Goal: Task Accomplishment & Management: Complete application form

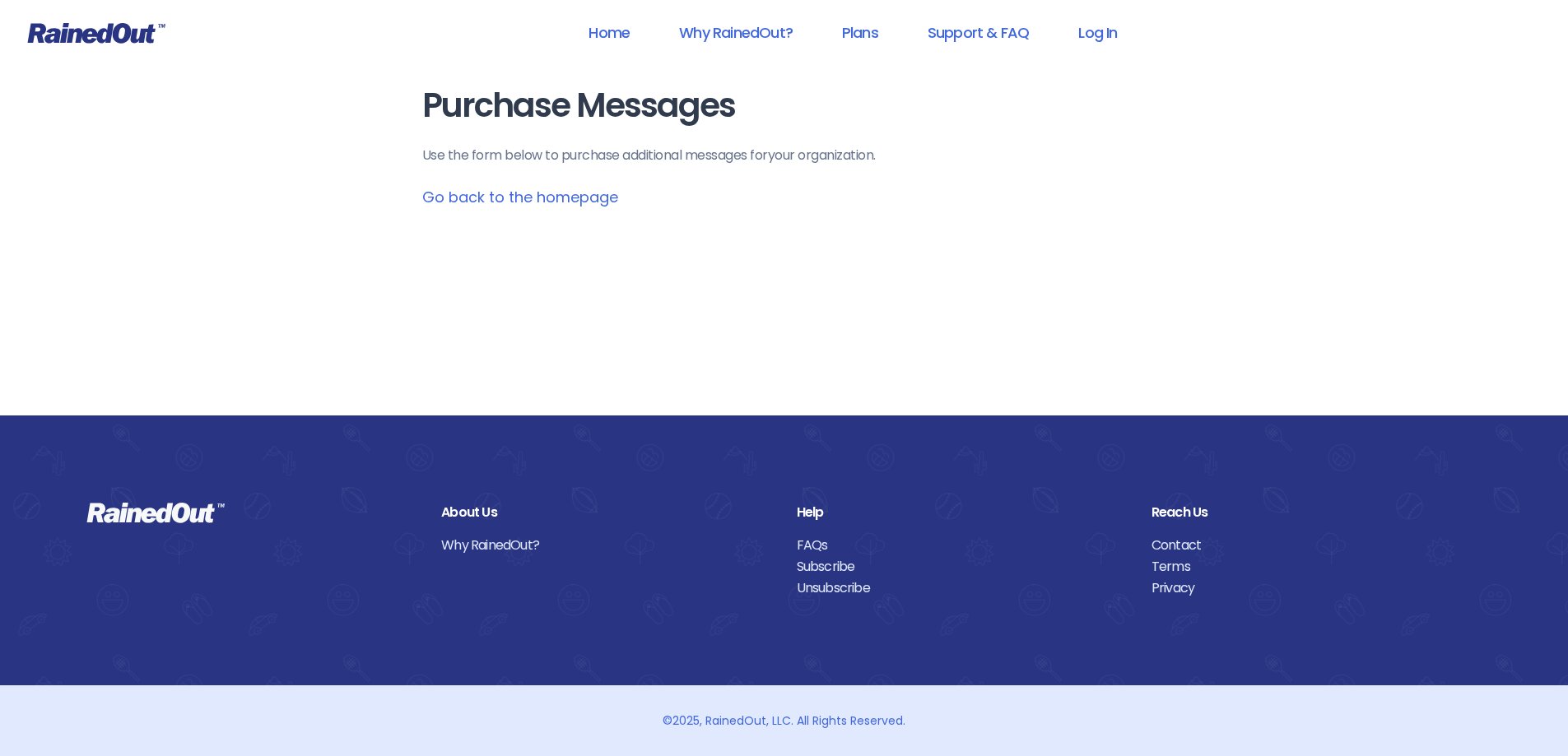
click at [511, 199] on link "Go back to the homepage" at bounding box center [520, 196] width 196 height 21
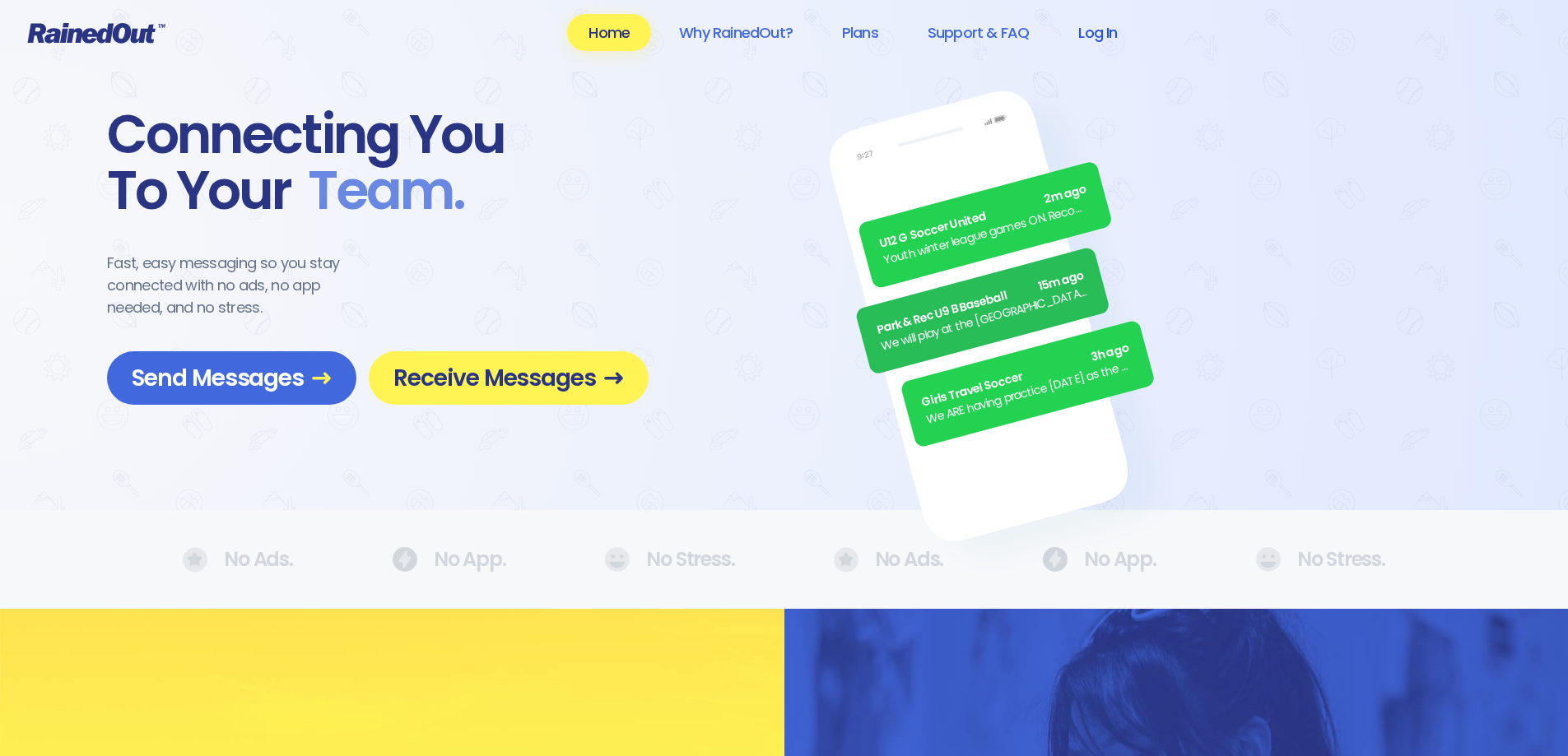
click at [1107, 33] on link "Log In" at bounding box center [1098, 32] width 82 height 37
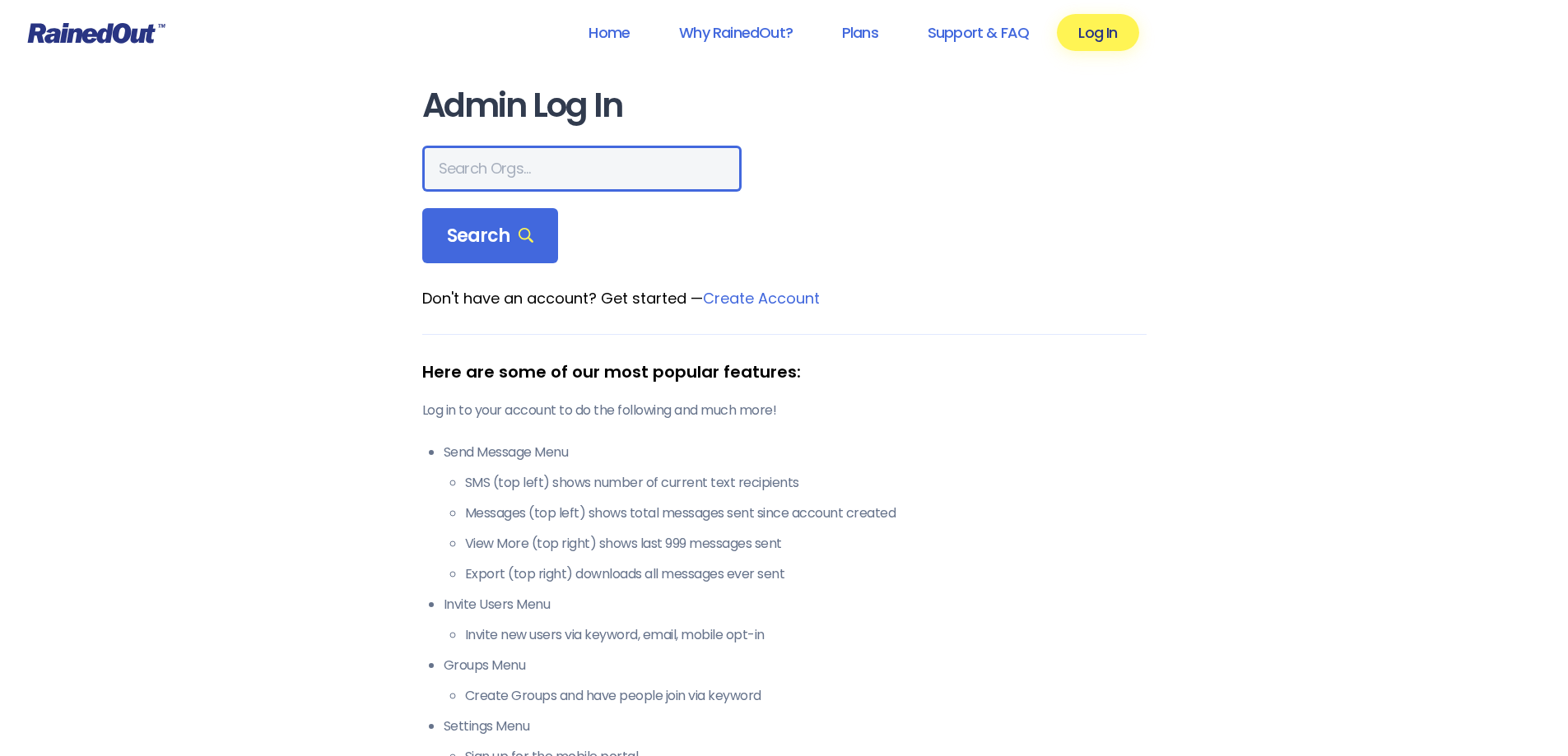
click at [465, 163] on input "text" at bounding box center [582, 168] width 320 height 46
type input "sylvania rec"
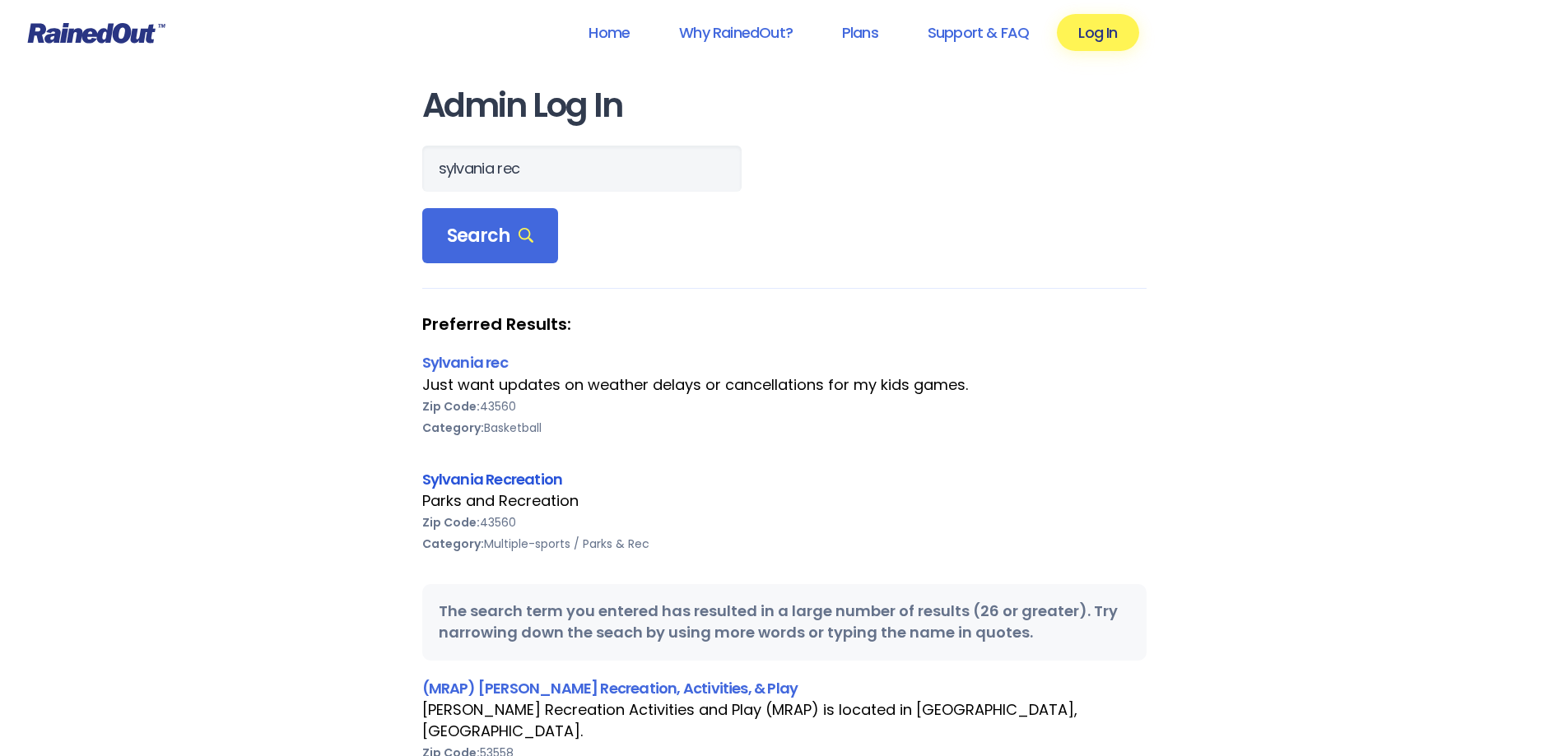
click at [467, 475] on link "Sylvania Recreation" at bounding box center [492, 479] width 141 height 21
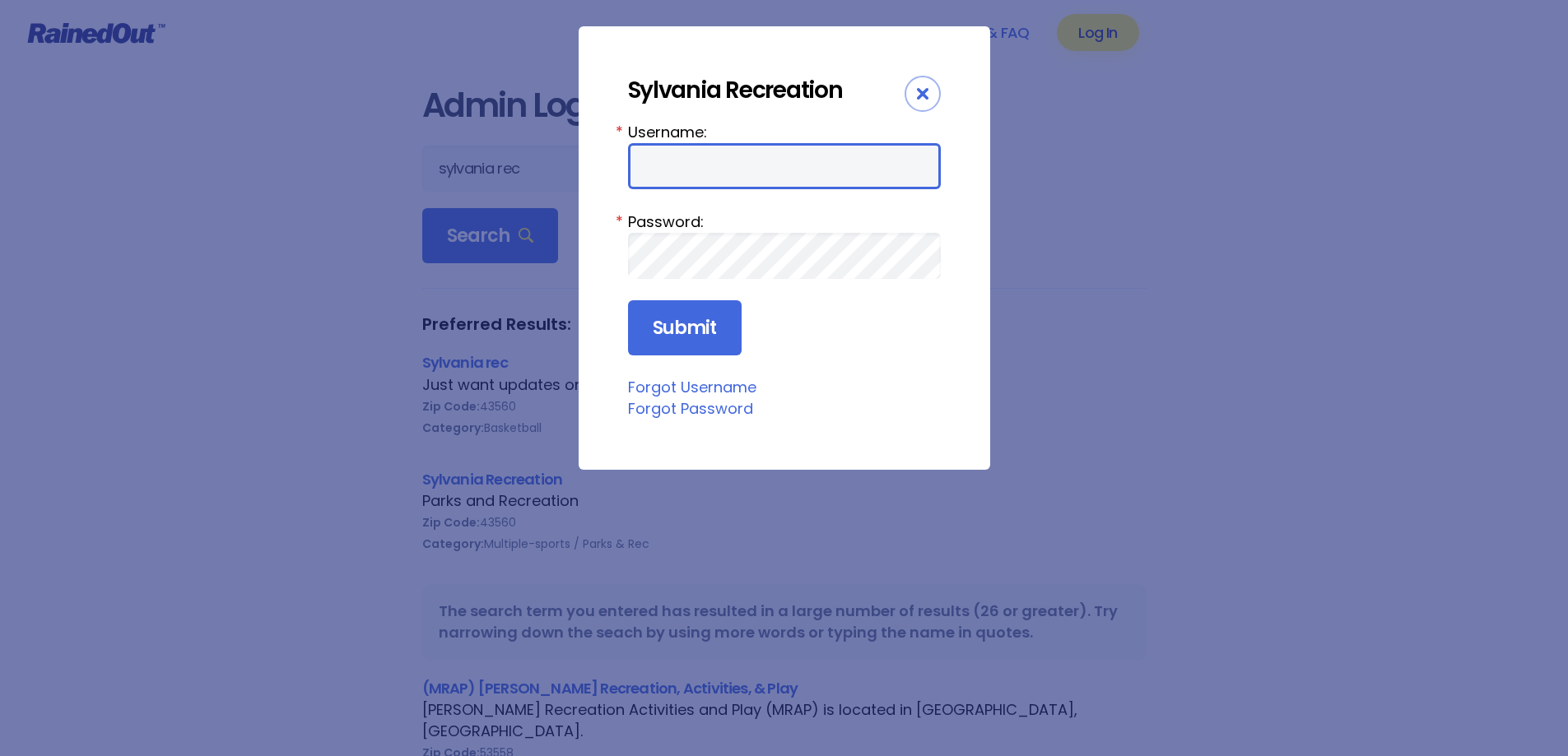
click at [713, 162] on input "Username:" at bounding box center [784, 166] width 313 height 46
type input "sylvania"
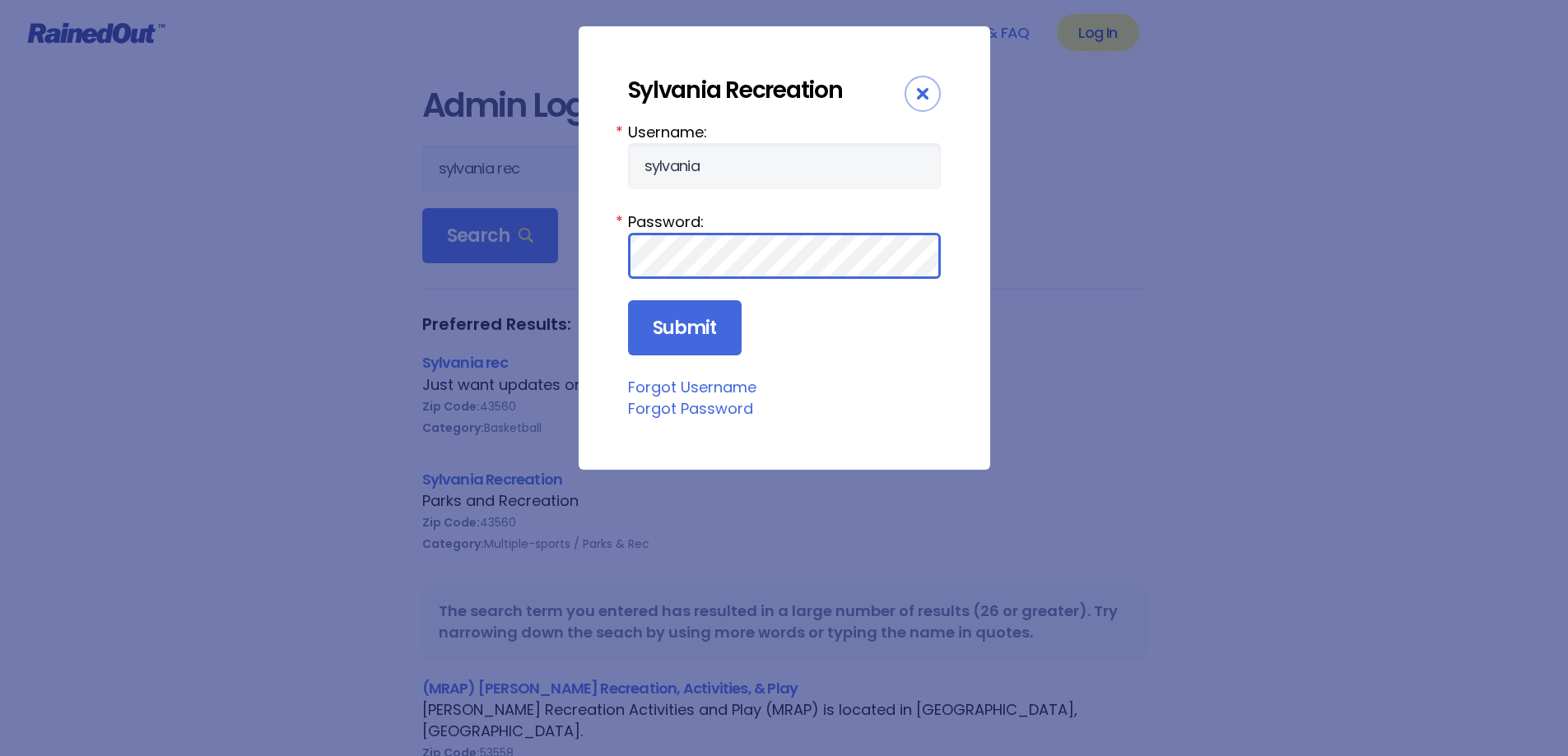
click at [628, 301] on input "Submit" at bounding box center [684, 328] width 113 height 56
